Goal: Task Accomplishment & Management: Manage account settings

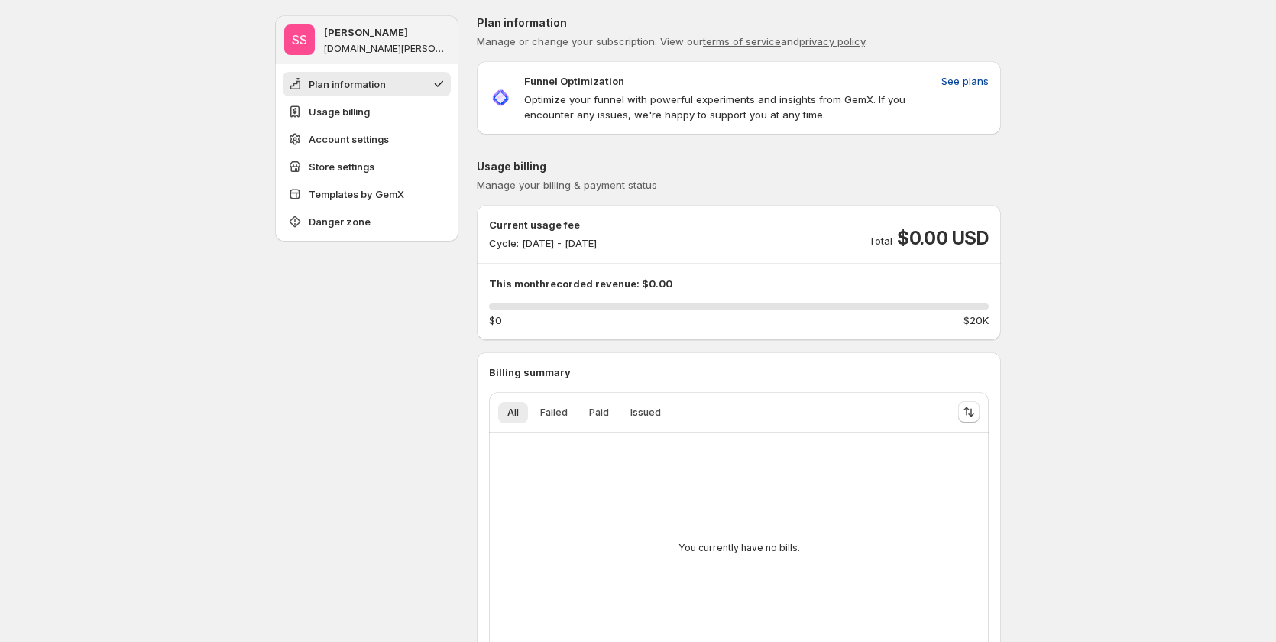
click at [960, 79] on span "See plans" at bounding box center [964, 80] width 47 height 15
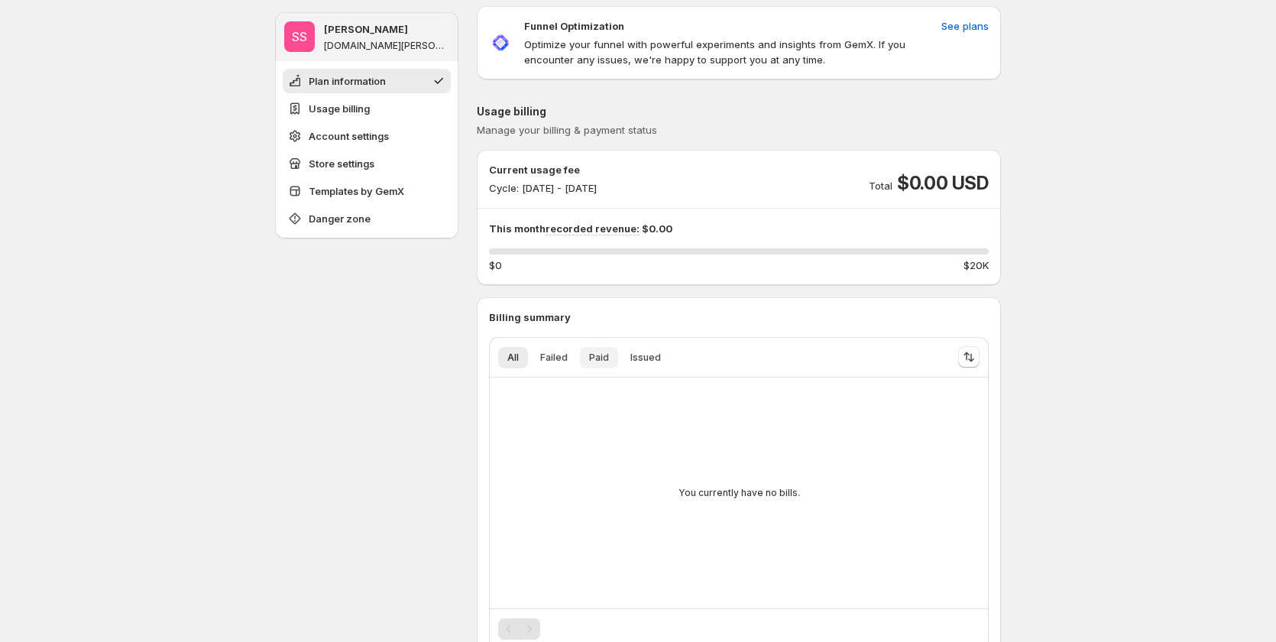
scroll to position [76, 0]
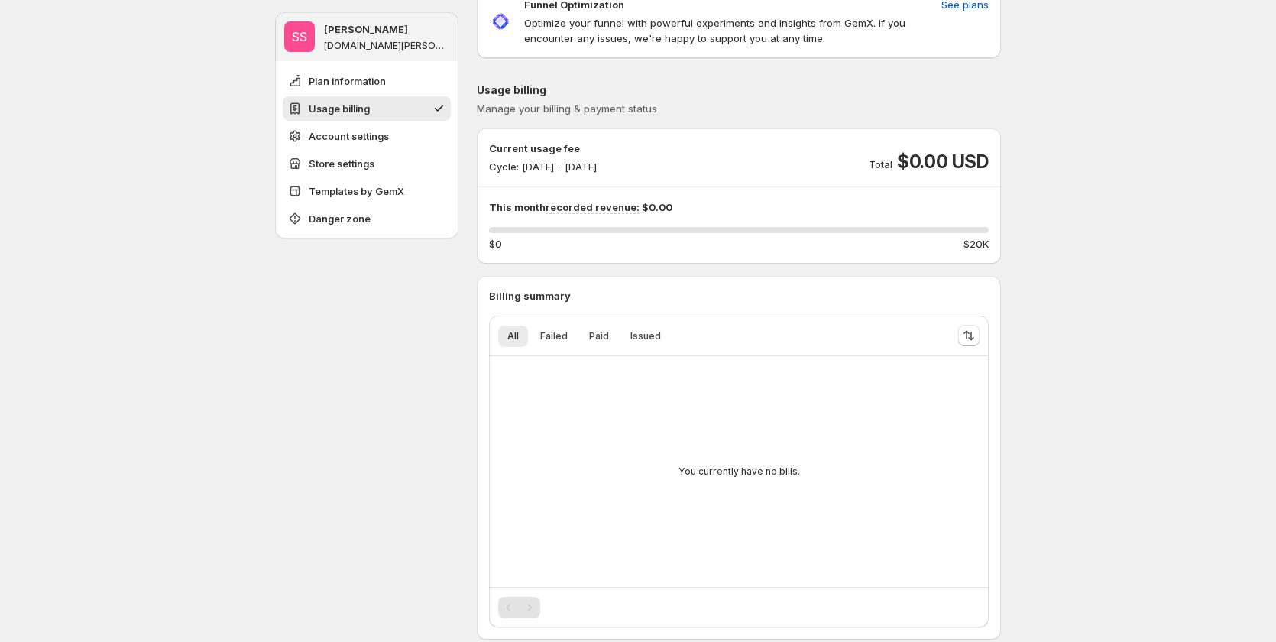
drag, startPoint x: 577, startPoint y: 238, endPoint x: 532, endPoint y: 343, distance: 113.6
click at [567, 261] on div "Current usage fee Cycle: [DATE] - [DATE] Total $0.00 USD This month recorded re…" at bounding box center [739, 195] width 524 height 135
click at [548, 338] on span "Failed" at bounding box center [553, 336] width 27 height 12
click at [595, 336] on span "Paid" at bounding box center [599, 336] width 20 height 12
click at [613, 334] on button "Paid" at bounding box center [599, 335] width 38 height 21
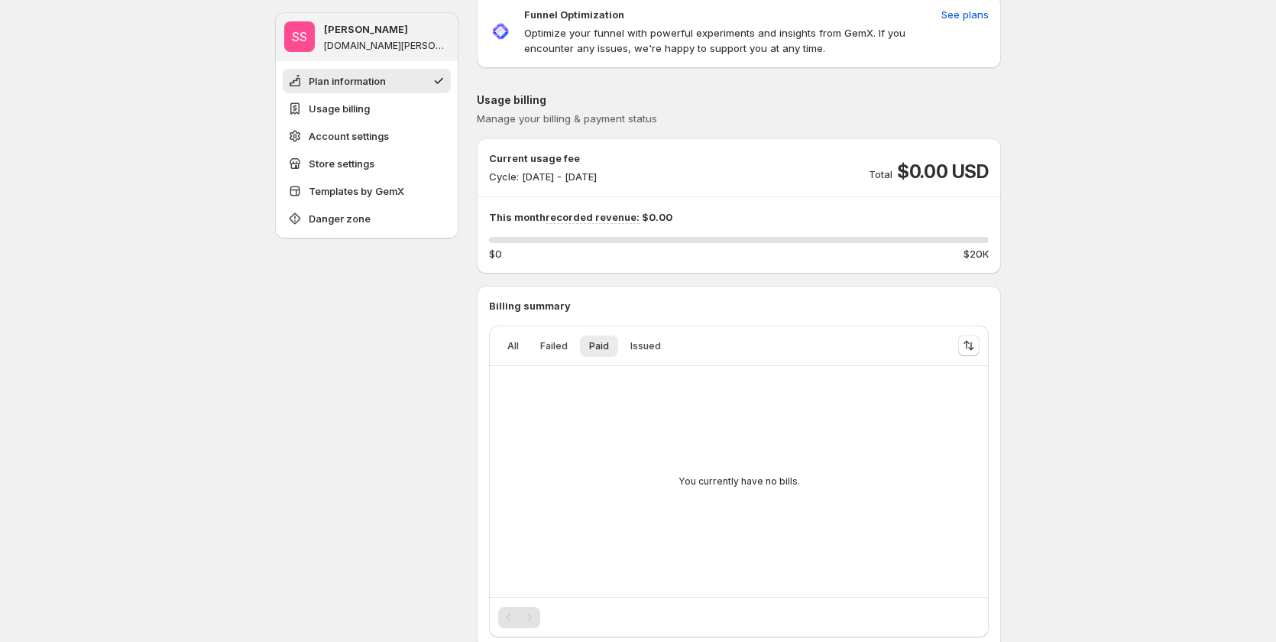
scroll to position [153, 0]
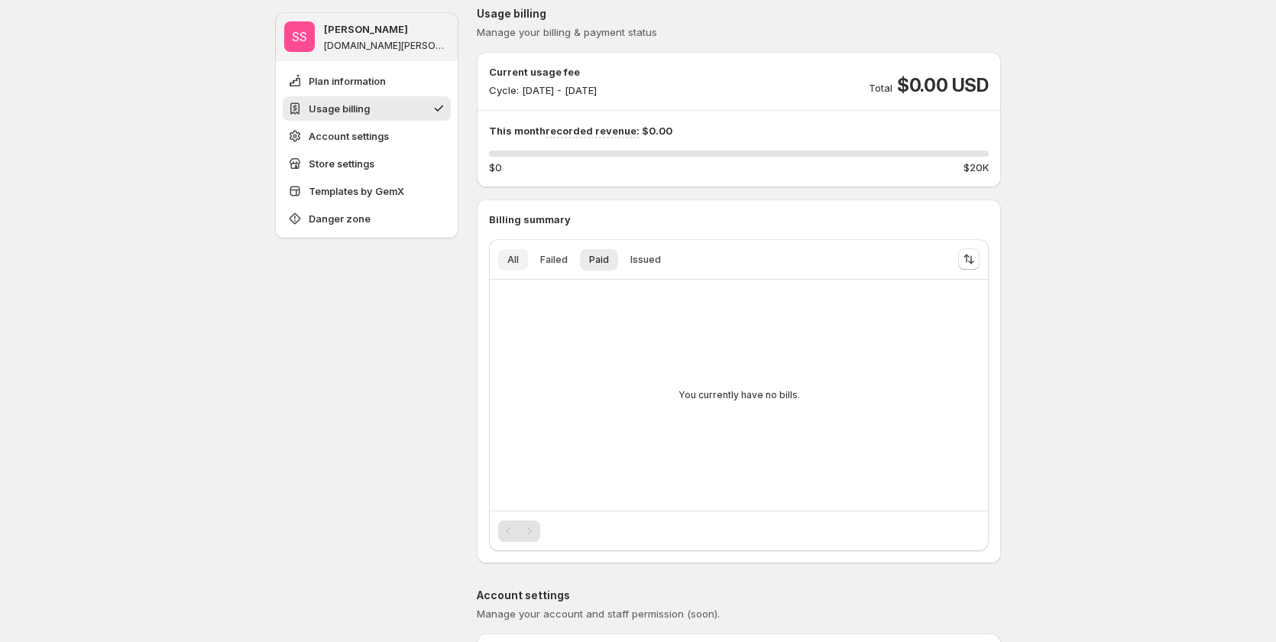
click at [511, 254] on span "All" at bounding box center [512, 260] width 11 height 12
click at [535, 529] on div "Pagination" at bounding box center [529, 530] width 21 height 21
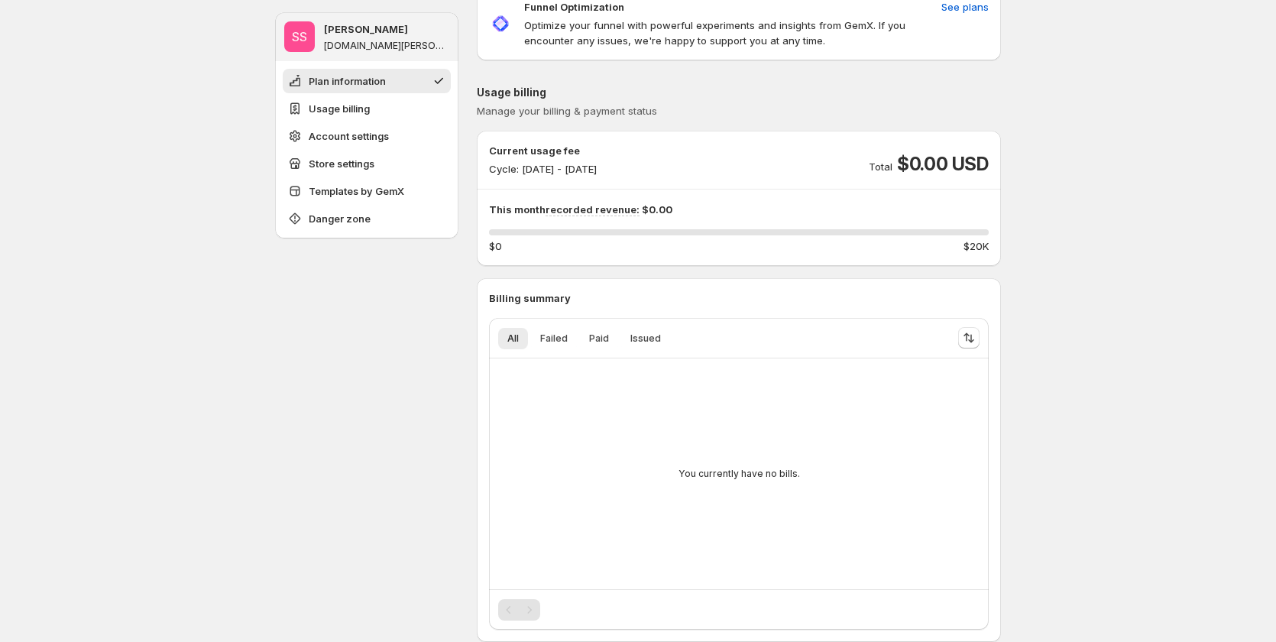
scroll to position [0, 0]
